Goal: Task Accomplishment & Management: Manage account settings

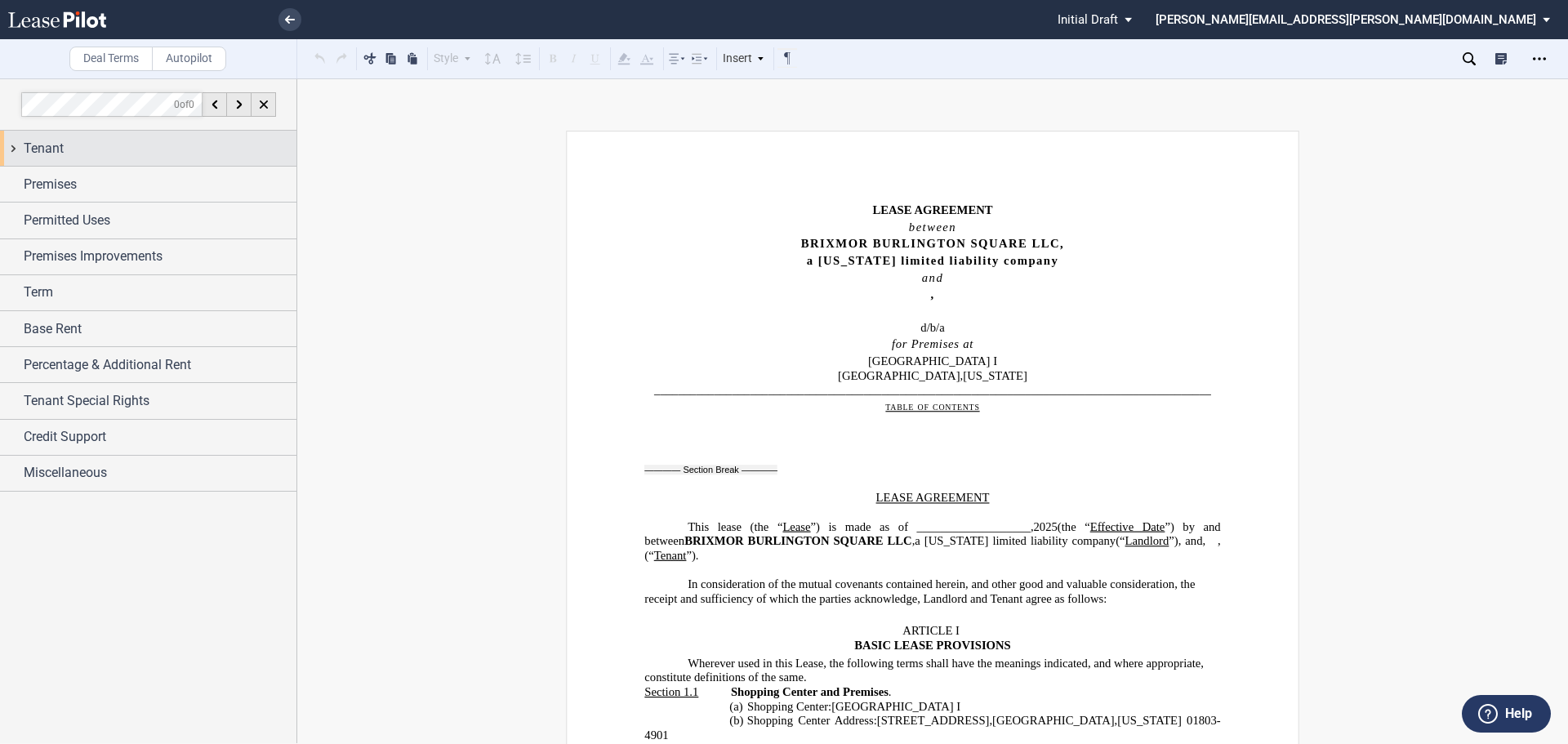
click at [68, 153] on div "Tenant" at bounding box center [160, 148] width 273 height 20
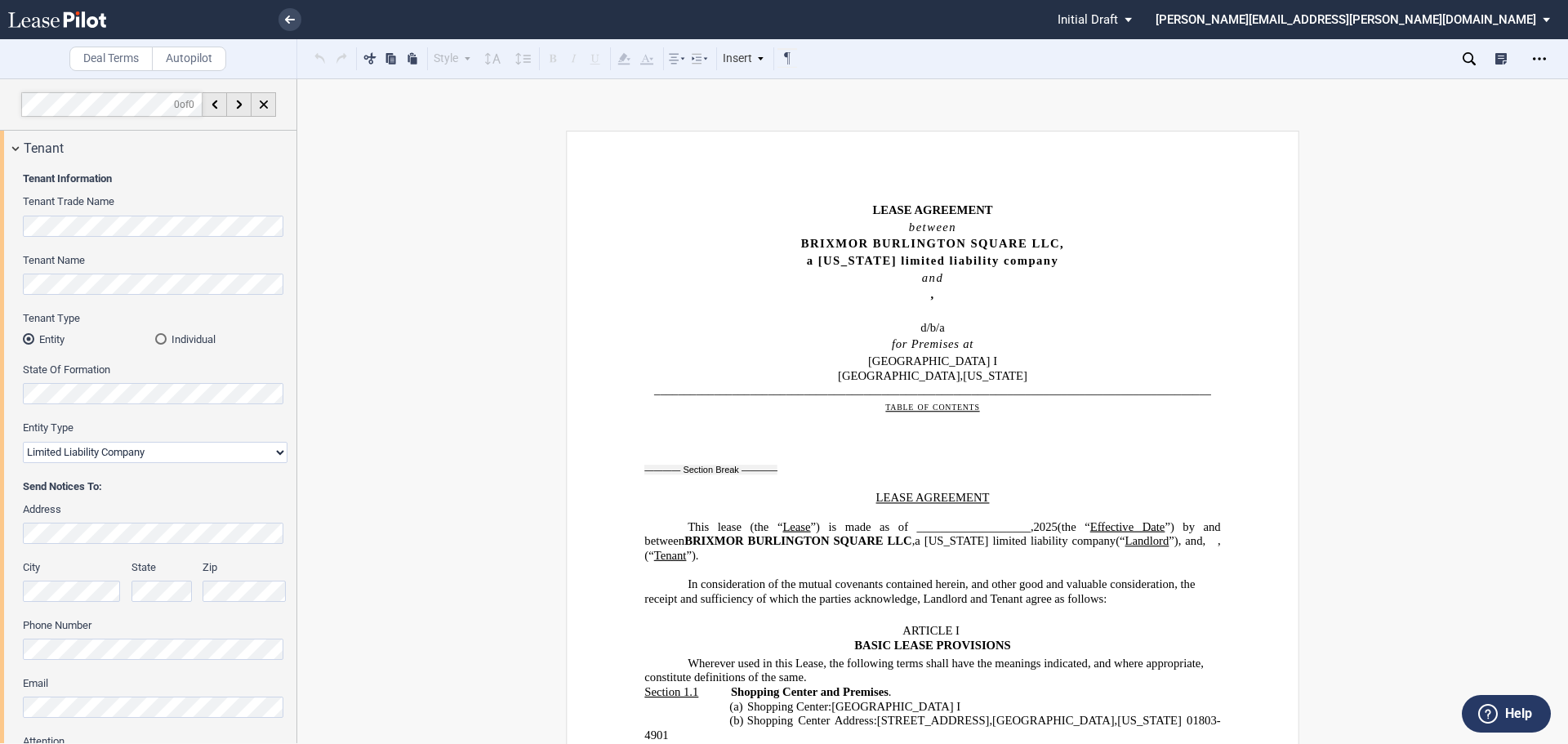
scroll to position [385, 0]
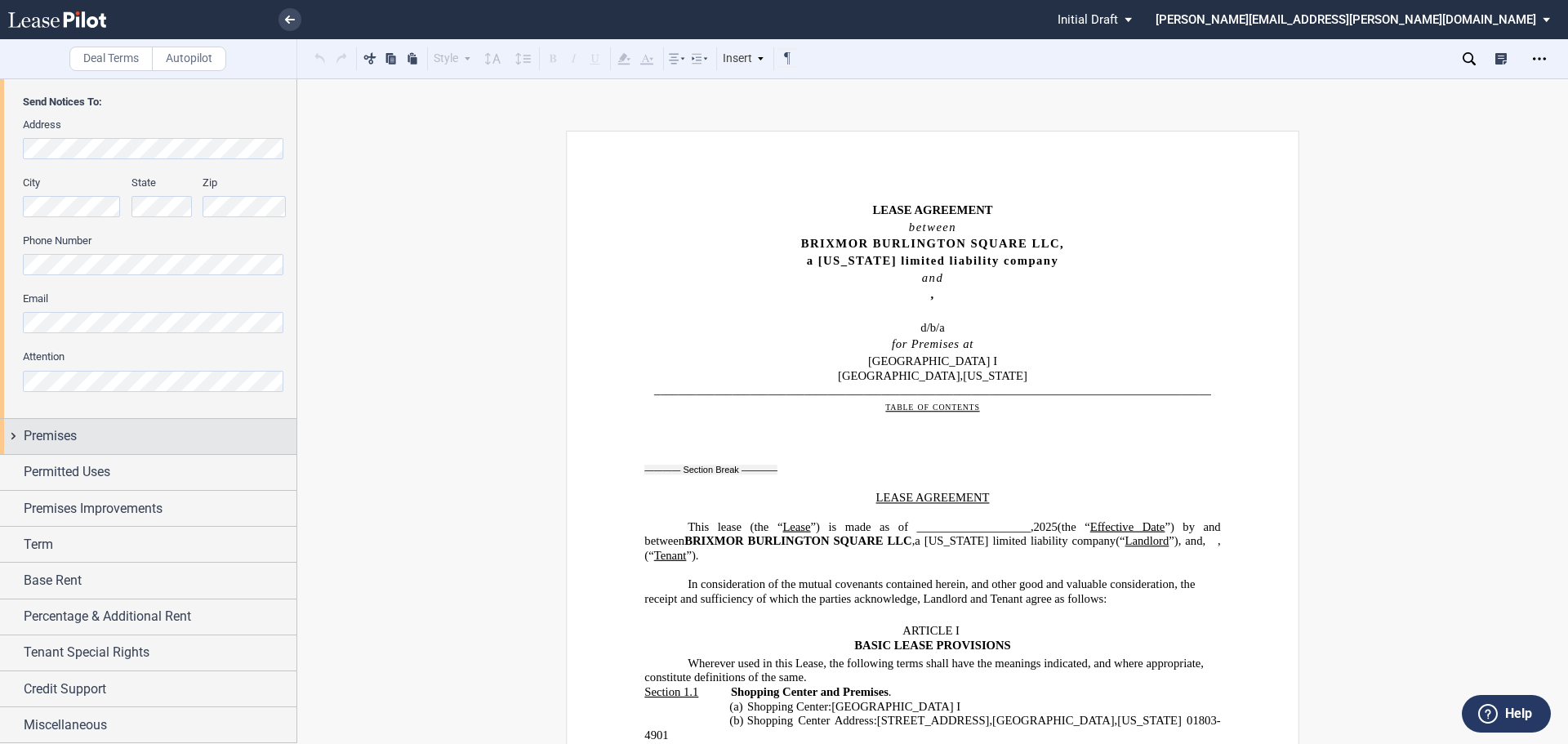
click at [77, 445] on span "Premises" at bounding box center [50, 436] width 53 height 20
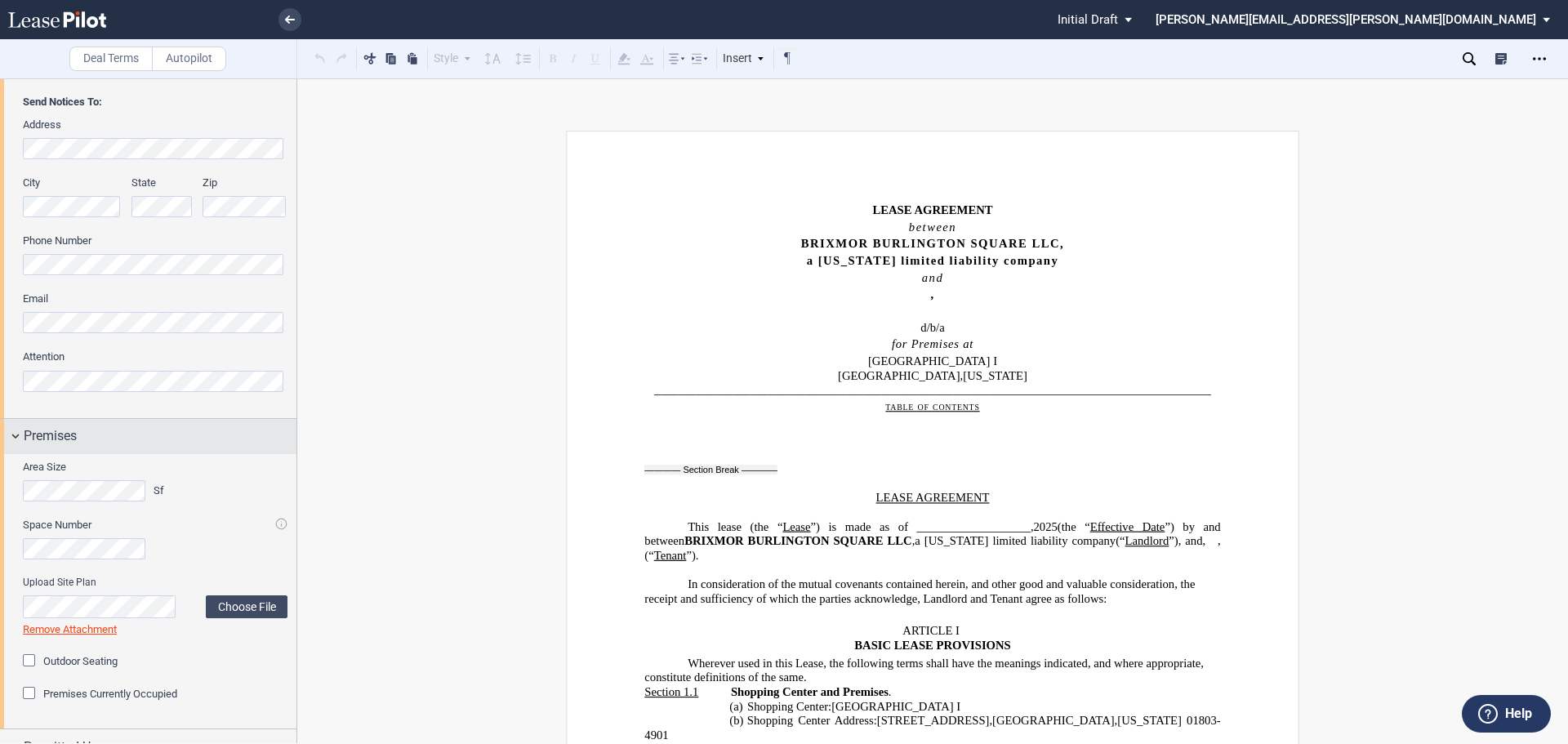
scroll to position [660, 0]
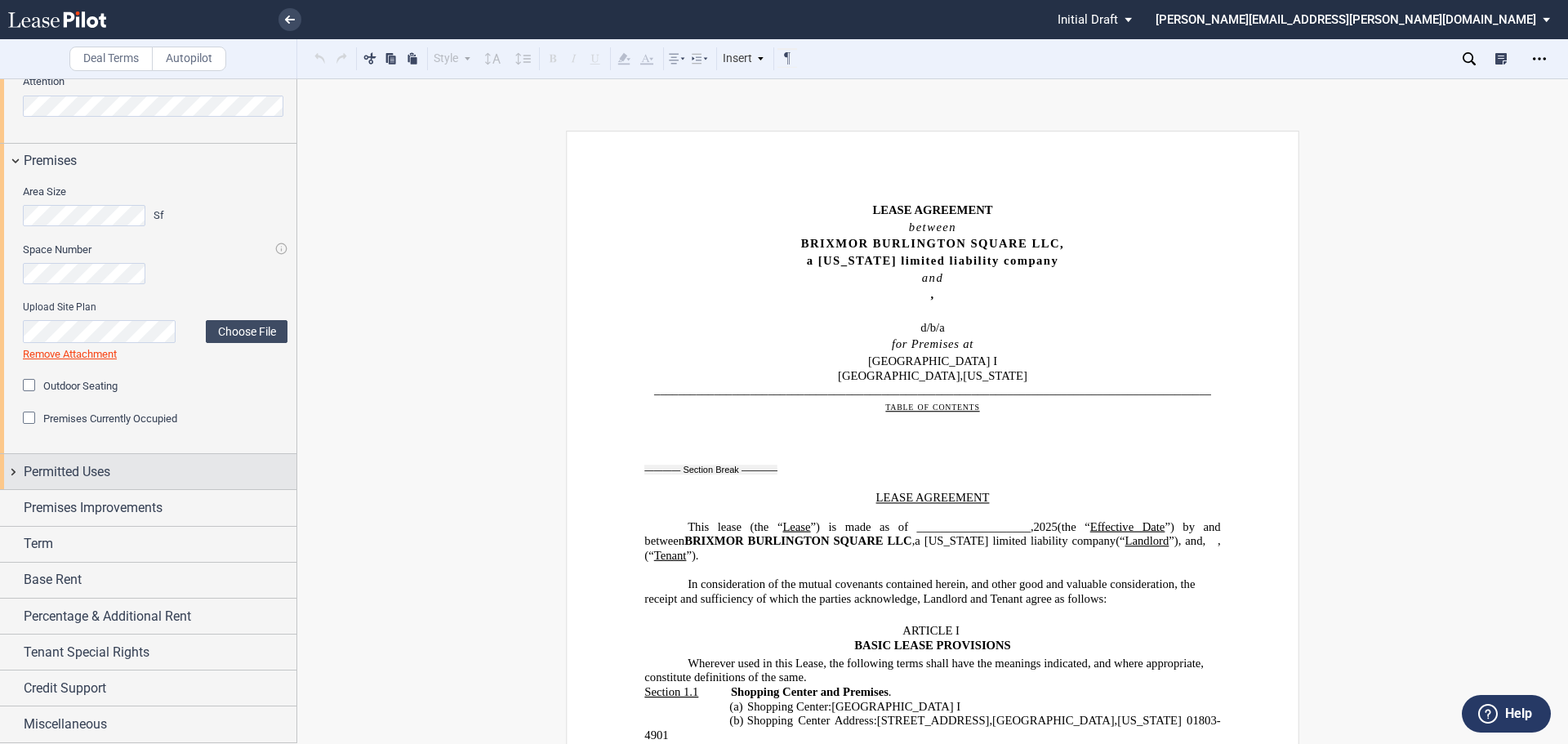
click at [79, 479] on span "Permitted Uses" at bounding box center [67, 472] width 87 height 20
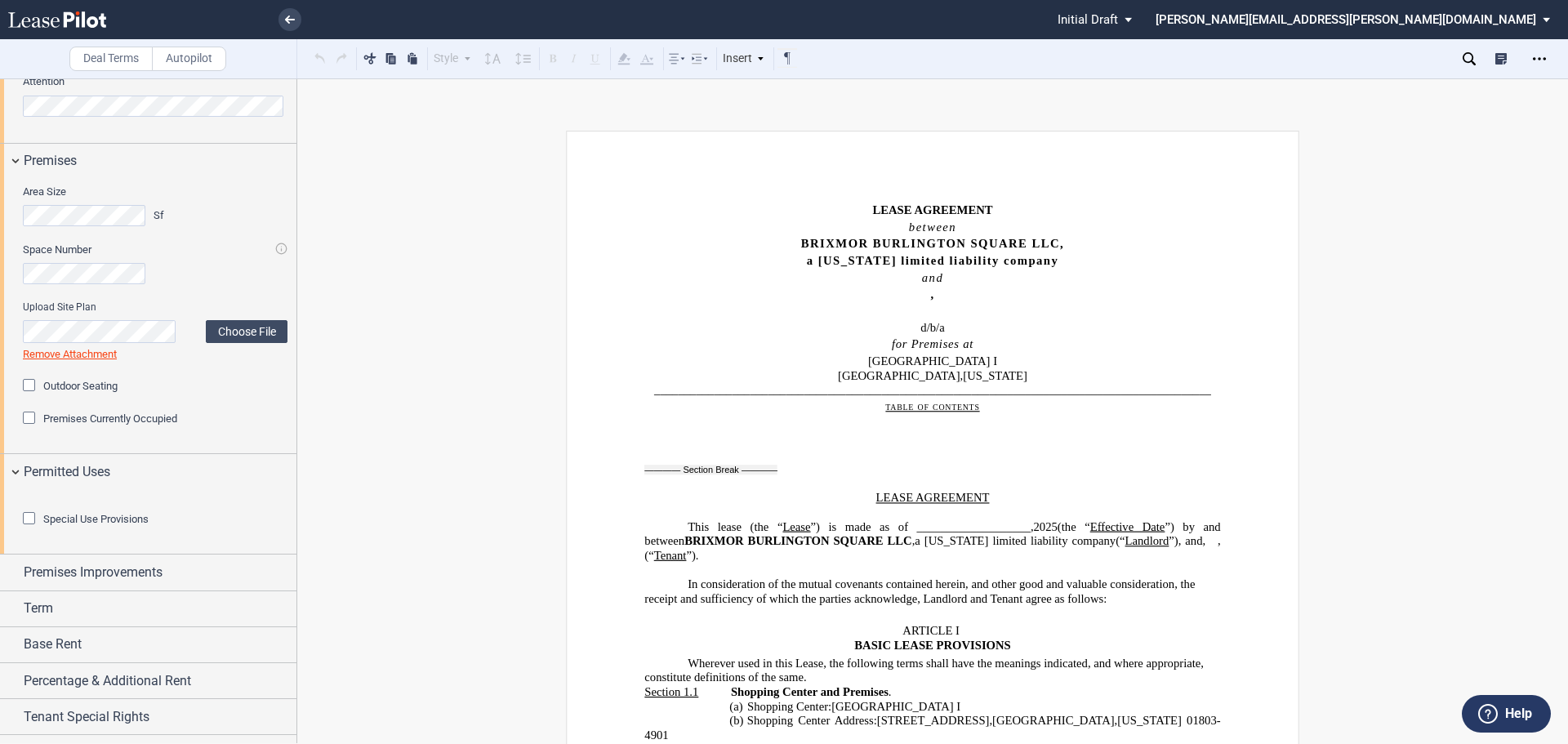
scroll to position [815, 0]
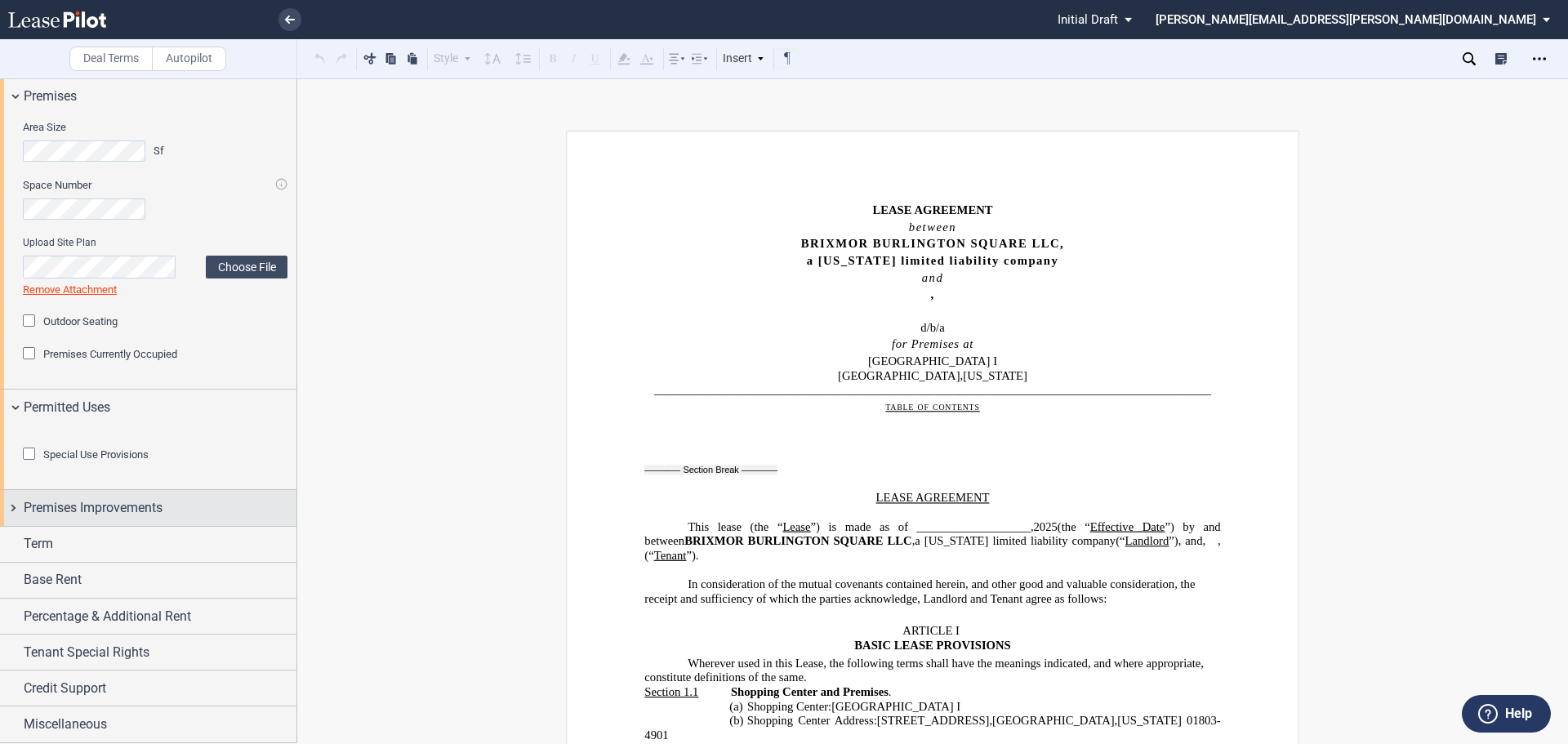
click at [100, 503] on span "Premises Improvements" at bounding box center [93, 508] width 139 height 20
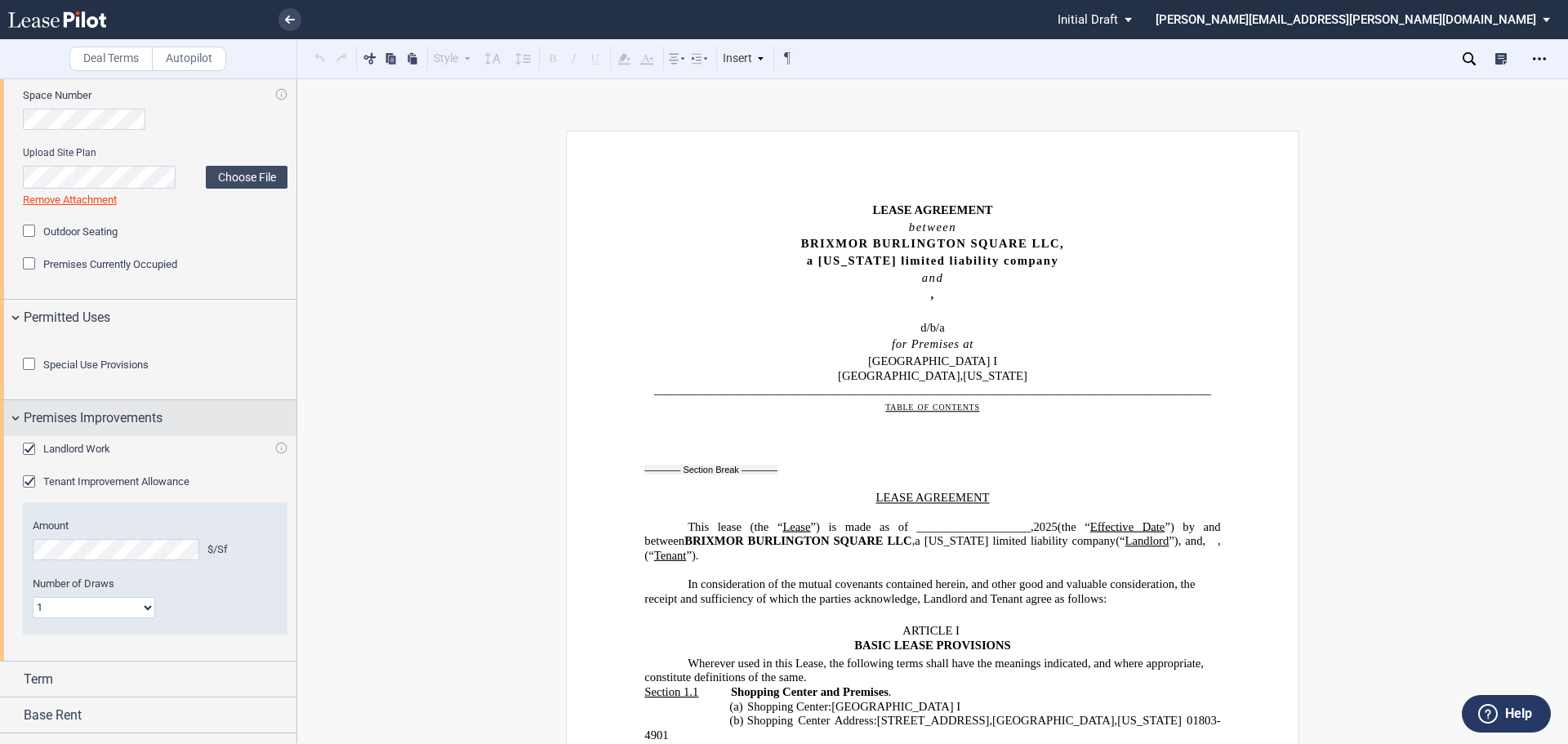
scroll to position [1039, 0]
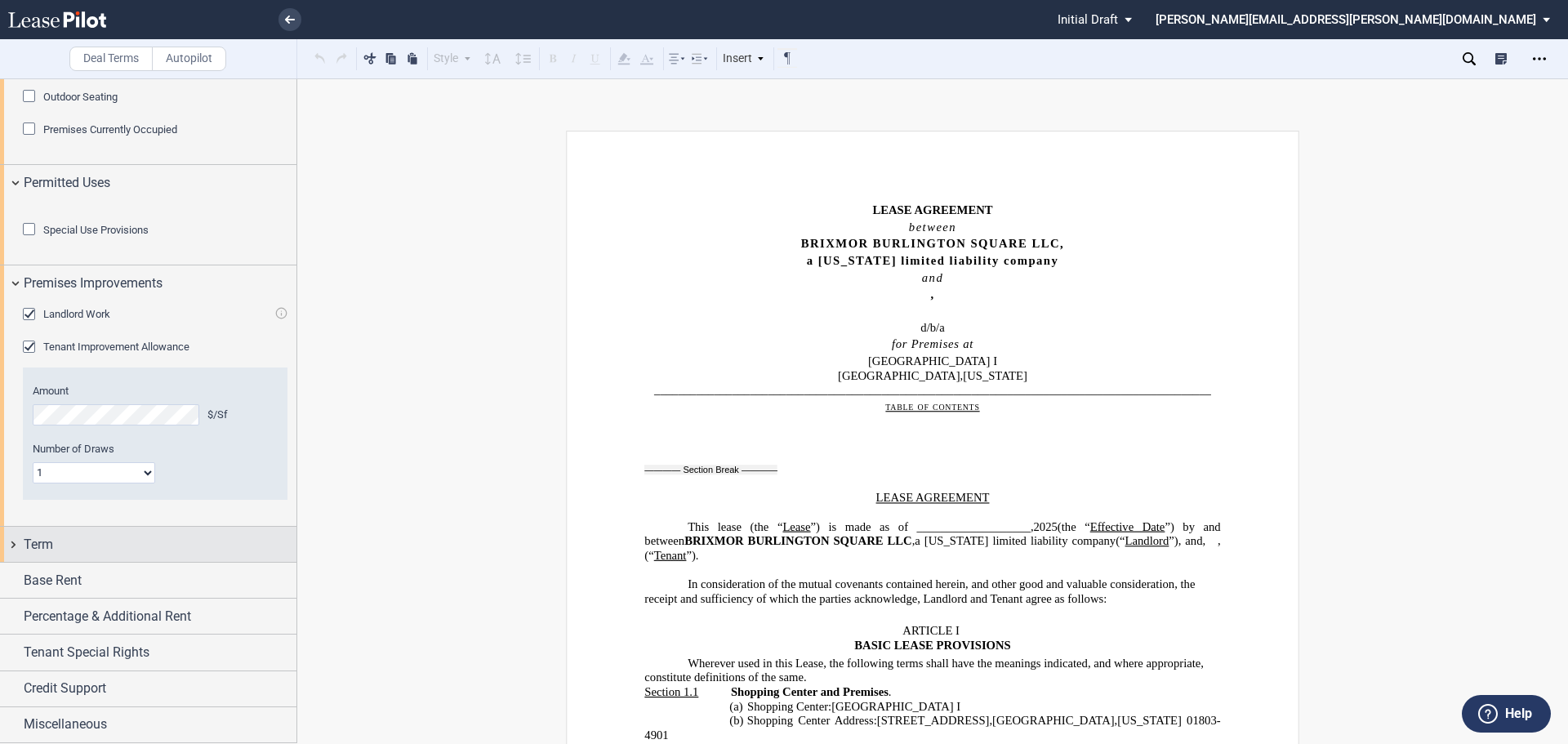
click at [99, 550] on div "Term" at bounding box center [160, 545] width 273 height 20
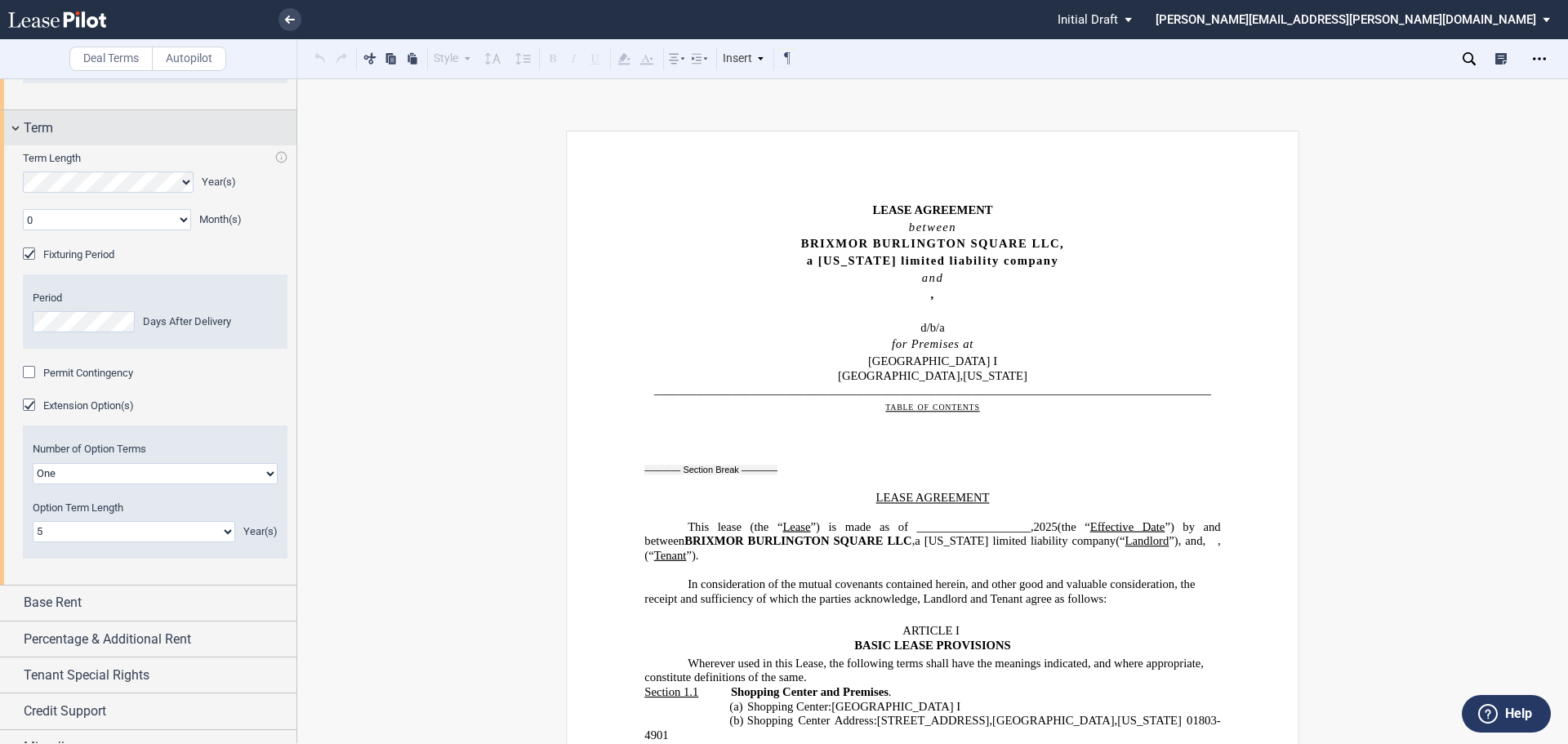
scroll to position [1479, 0]
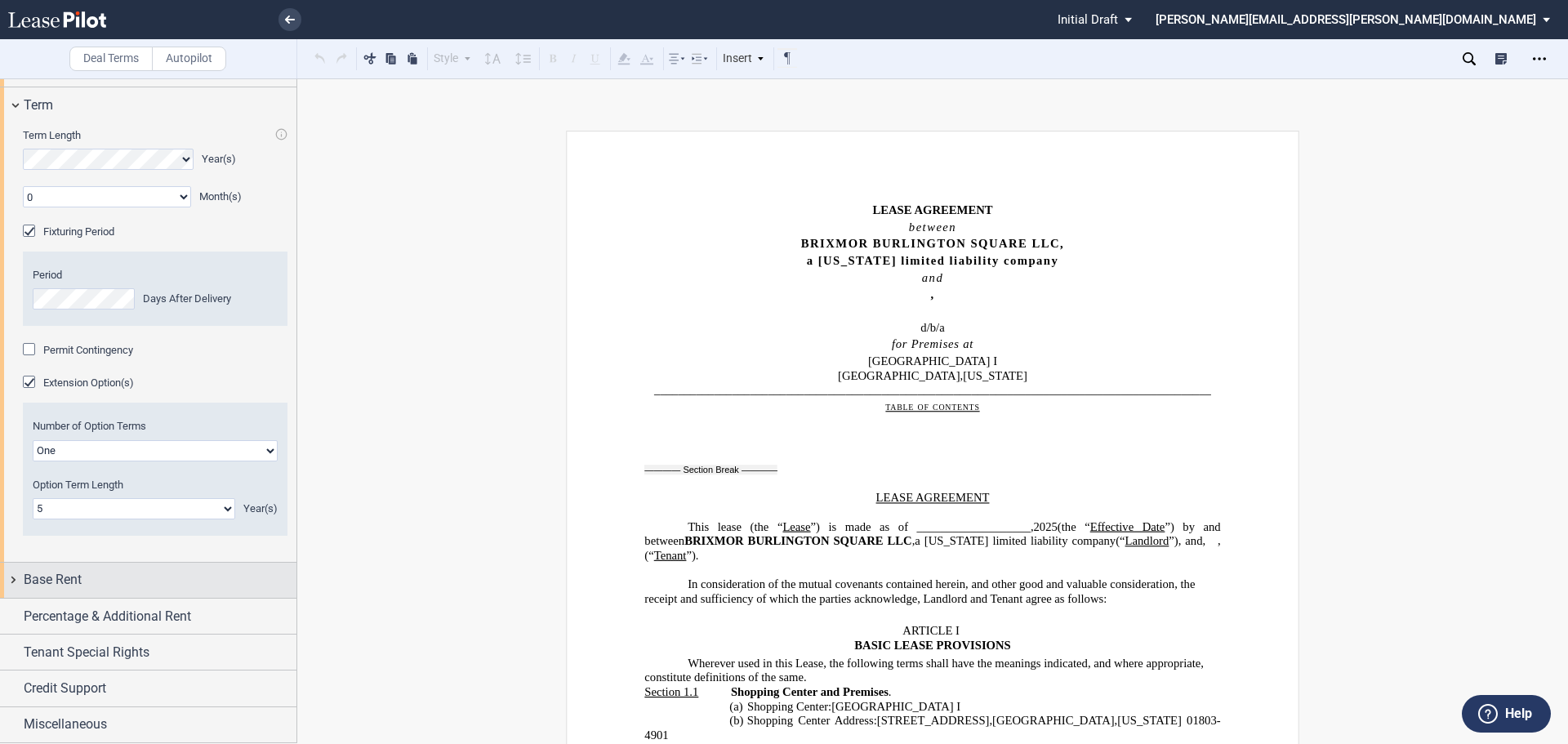
click at [98, 579] on div "Base Rent" at bounding box center [160, 580] width 273 height 20
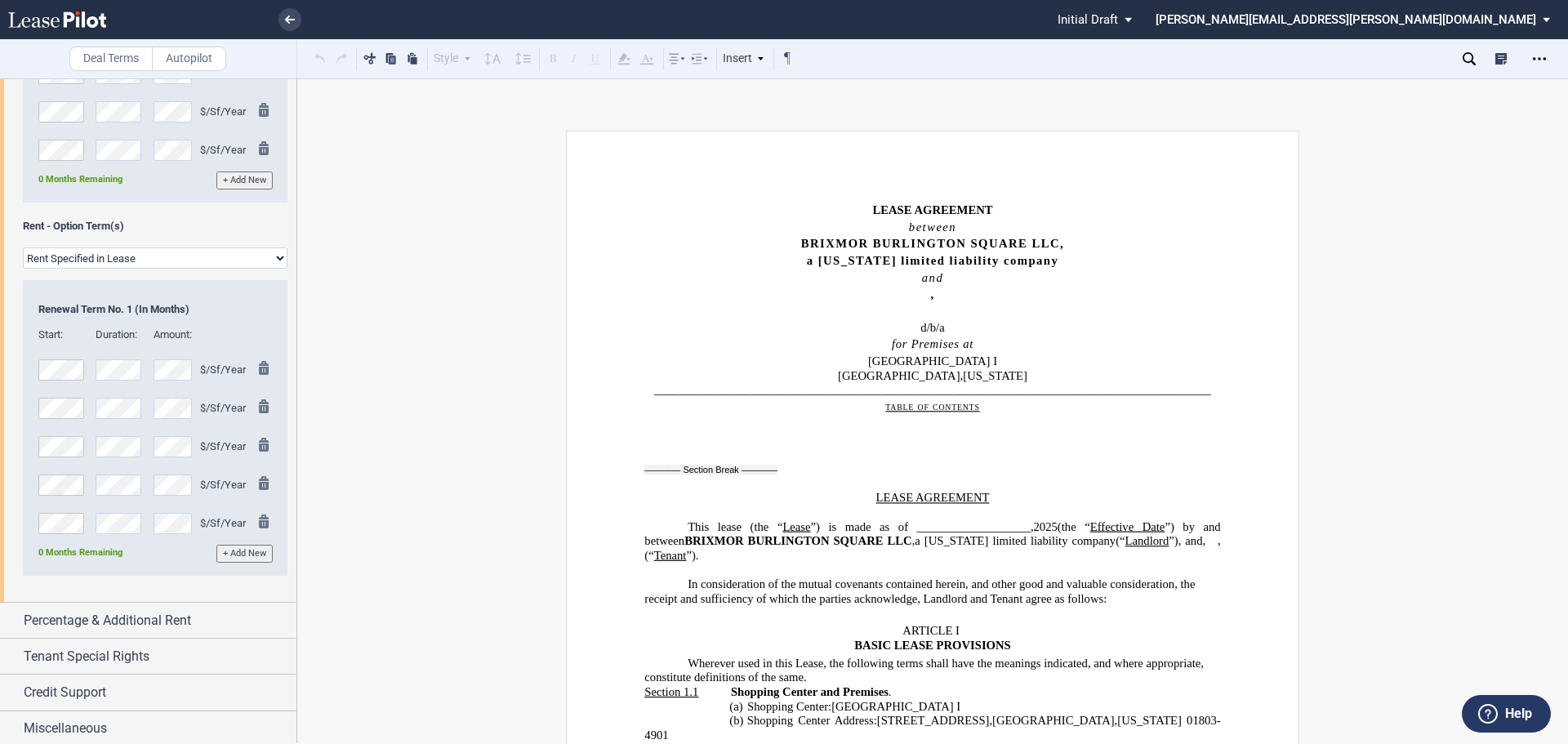
scroll to position [2389, 0]
click at [99, 609] on span "Percentage & Additional Rent" at bounding box center [107, 617] width 167 height 20
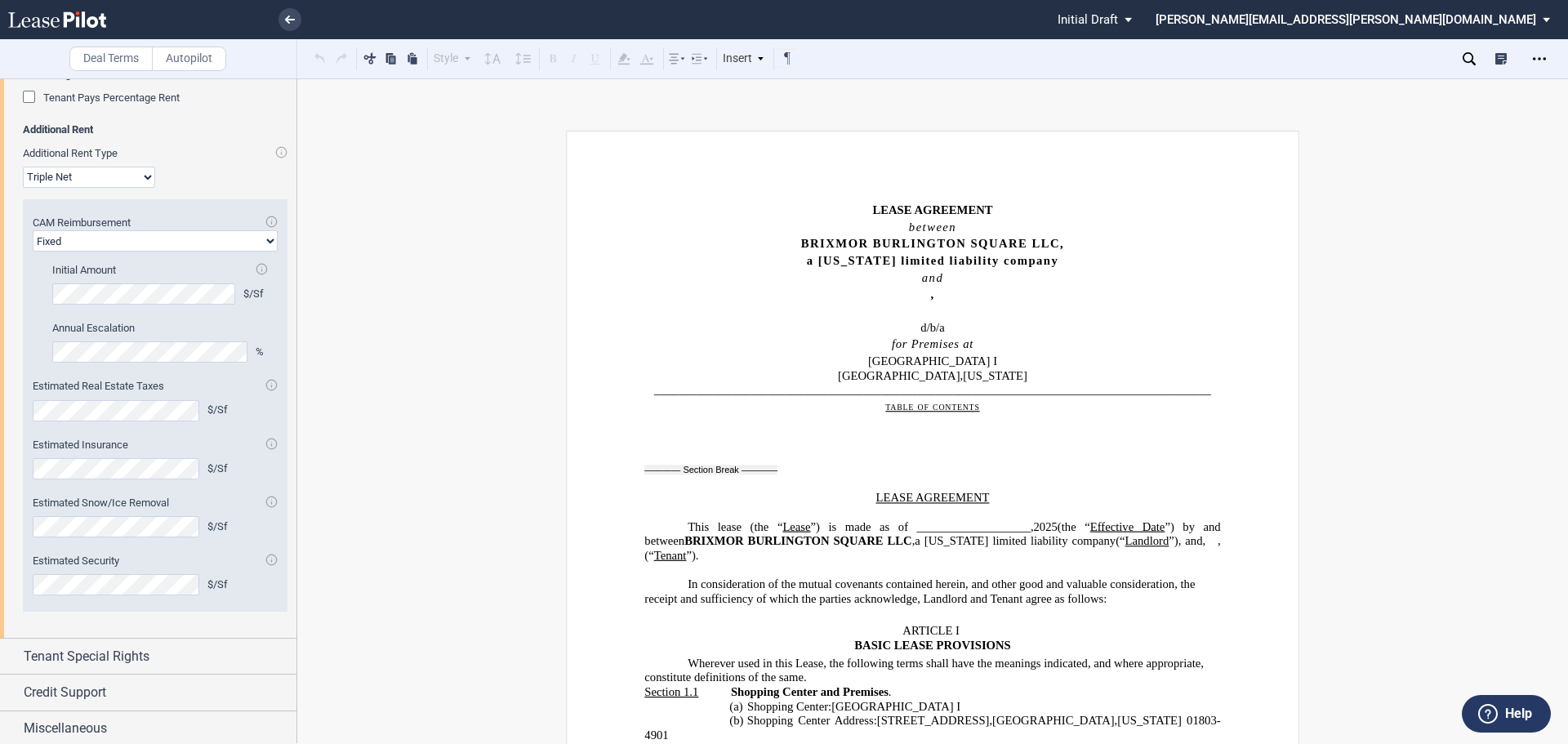
scroll to position [2966, 0]
click at [79, 711] on div "Miscellaneous" at bounding box center [148, 724] width 297 height 35
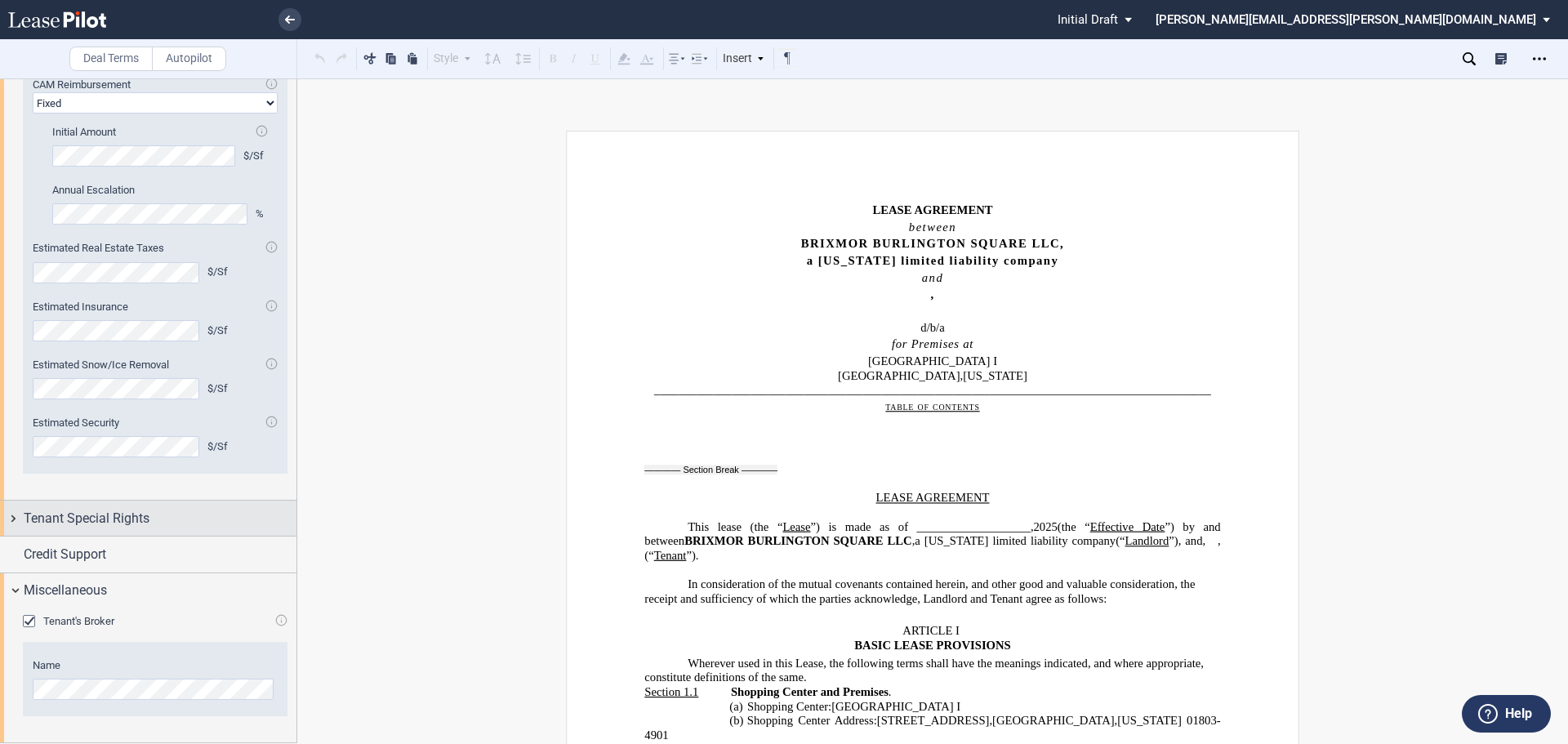
scroll to position [3019, 0]
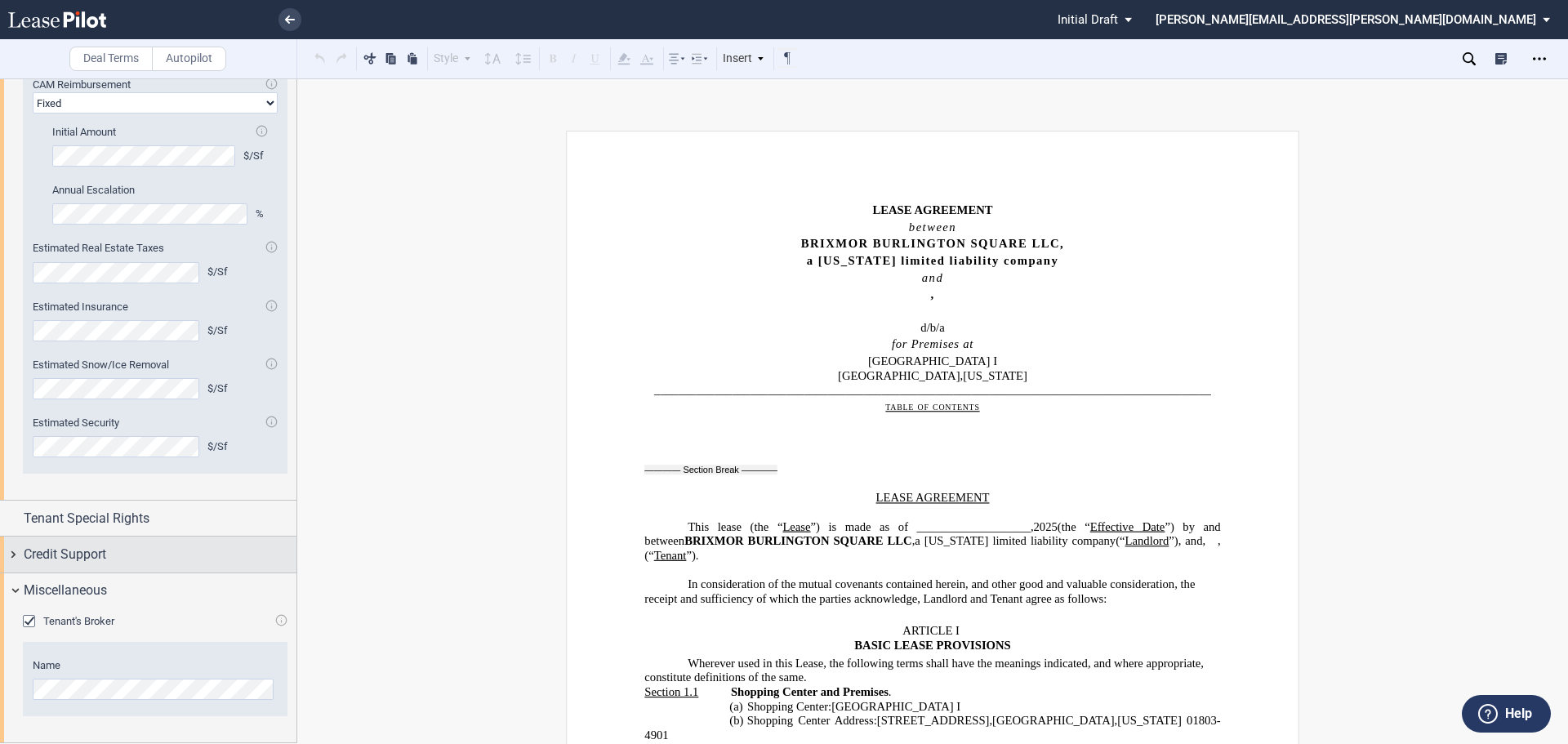
click at [103, 564] on span "Credit Support" at bounding box center [65, 555] width 83 height 20
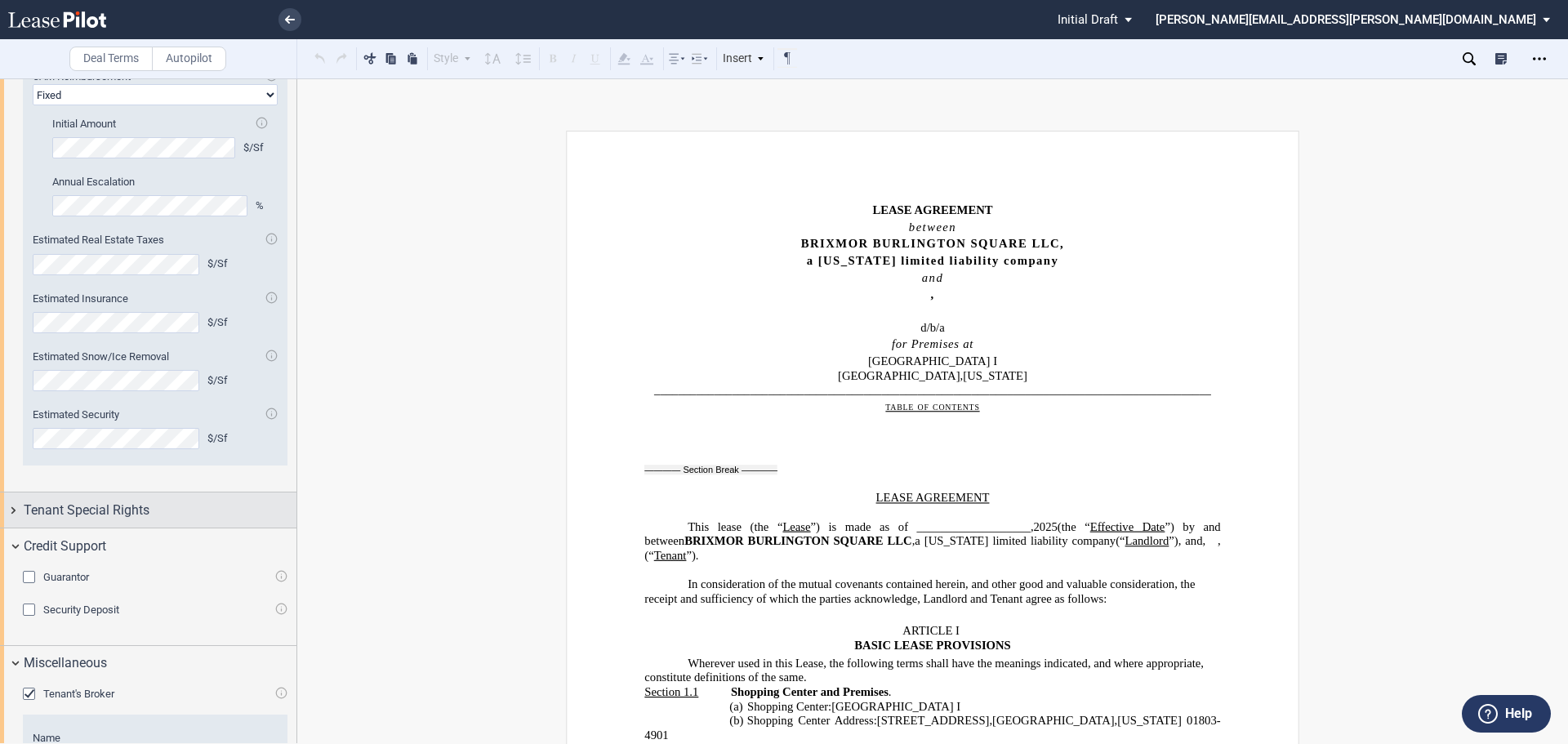
click at [127, 520] on span "Tenant Special Rights" at bounding box center [86, 510] width 125 height 20
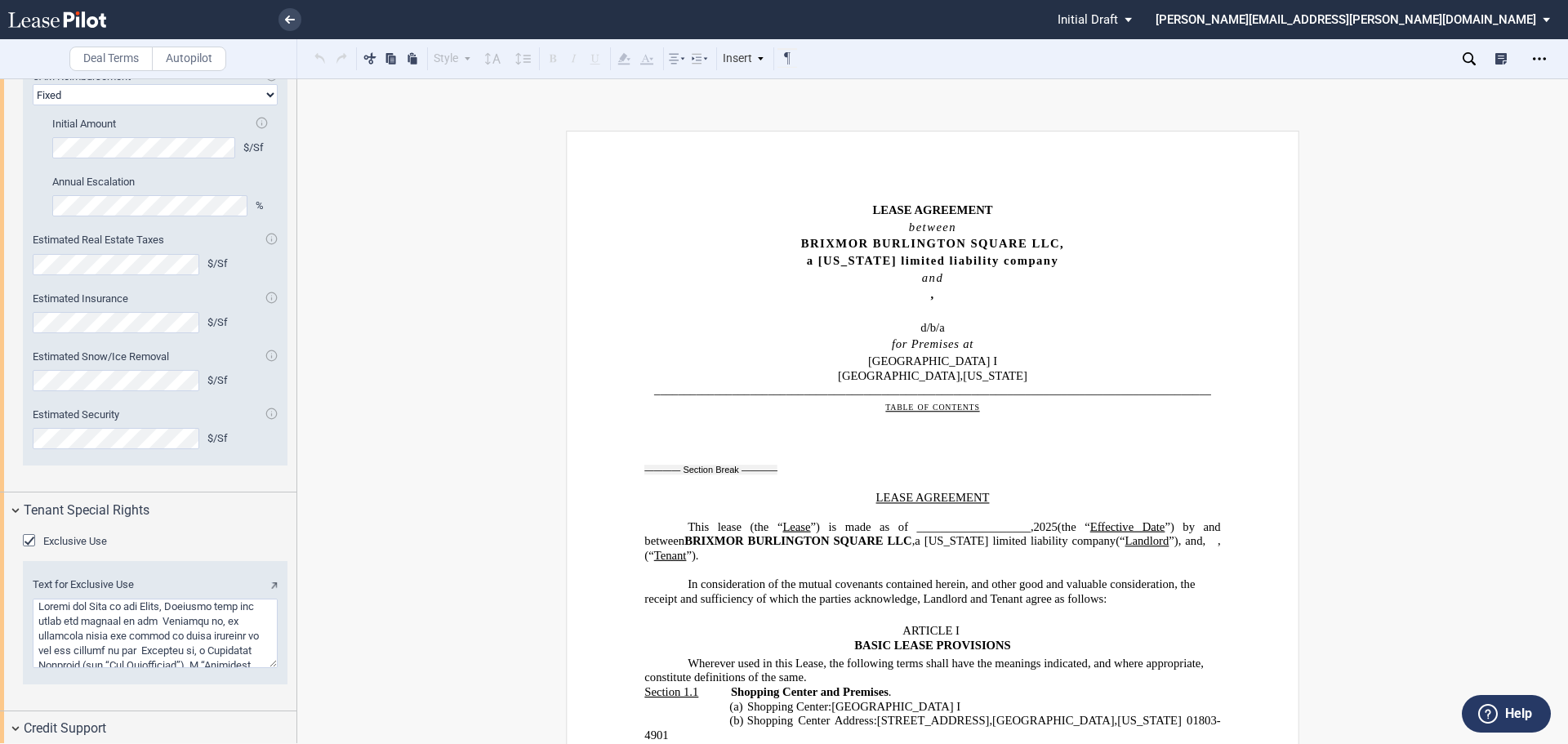
click at [1536, 57] on icon "Open Lease options menu" at bounding box center [1539, 59] width 13 height 13
click at [1368, 89] on div "Download" at bounding box center [1444, 88] width 199 height 14
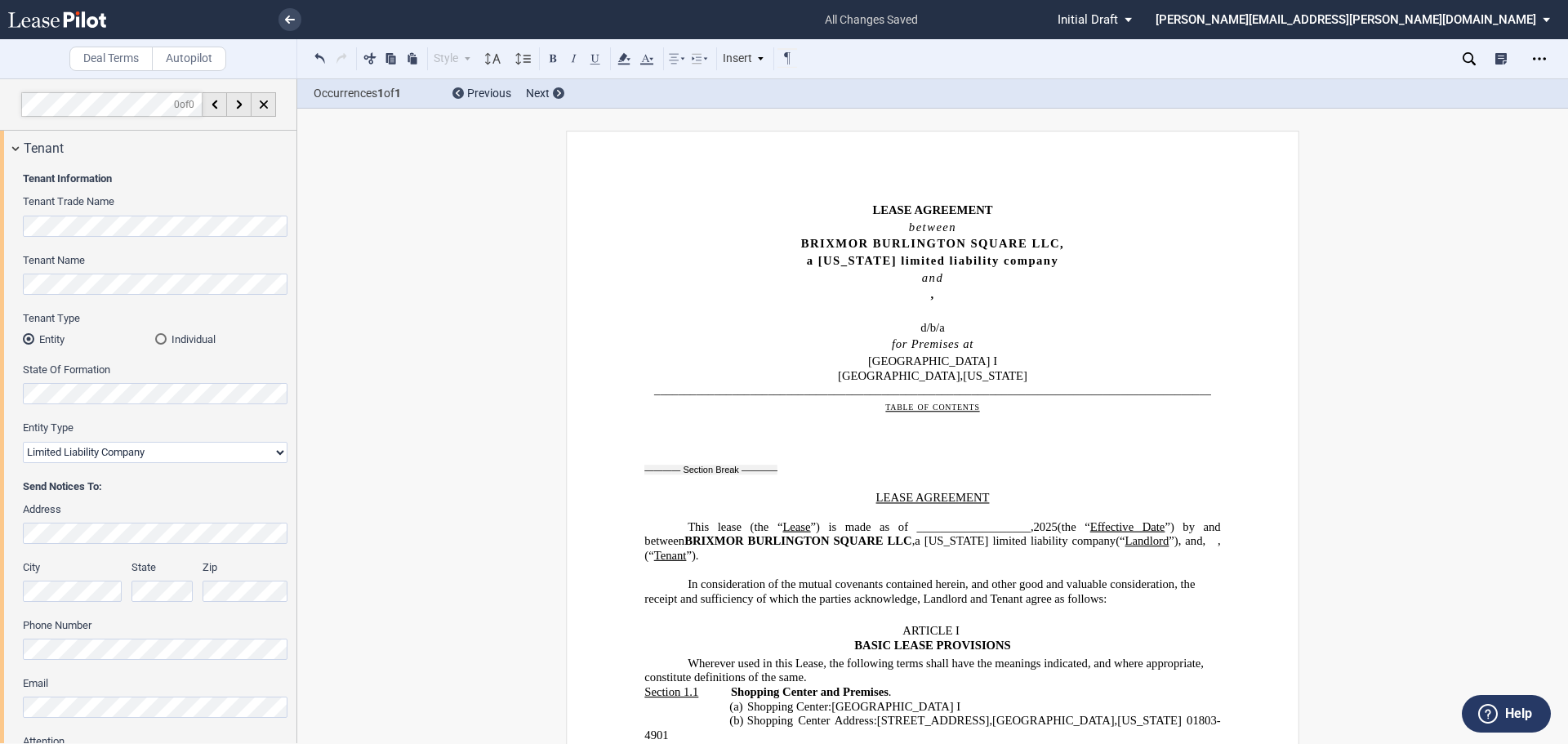
select select "fixed"
